Goal: Task Accomplishment & Management: Use online tool/utility

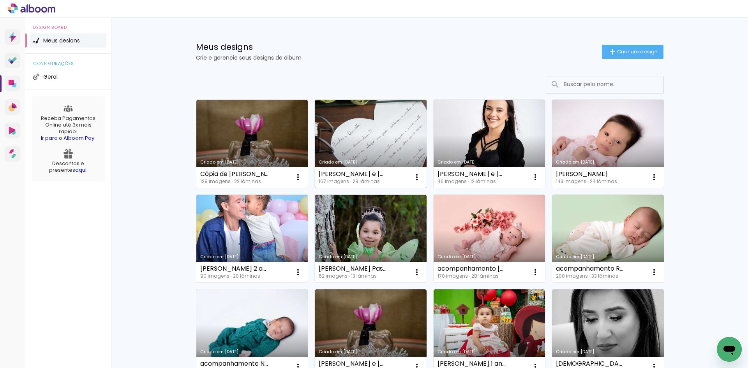
click at [361, 151] on link "Criado em [DATE]" at bounding box center [371, 144] width 112 height 88
